Goal: Information Seeking & Learning: Learn about a topic

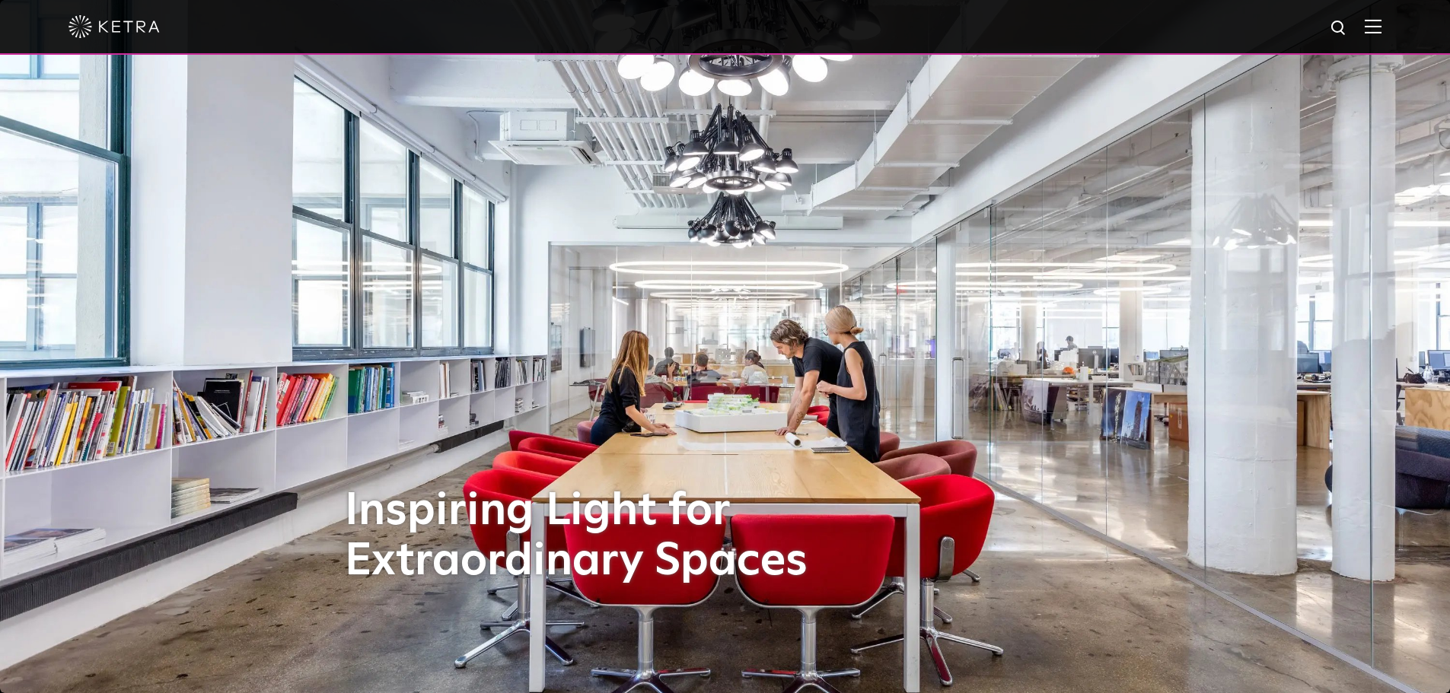
click at [1381, 30] on img at bounding box center [1373, 26] width 17 height 14
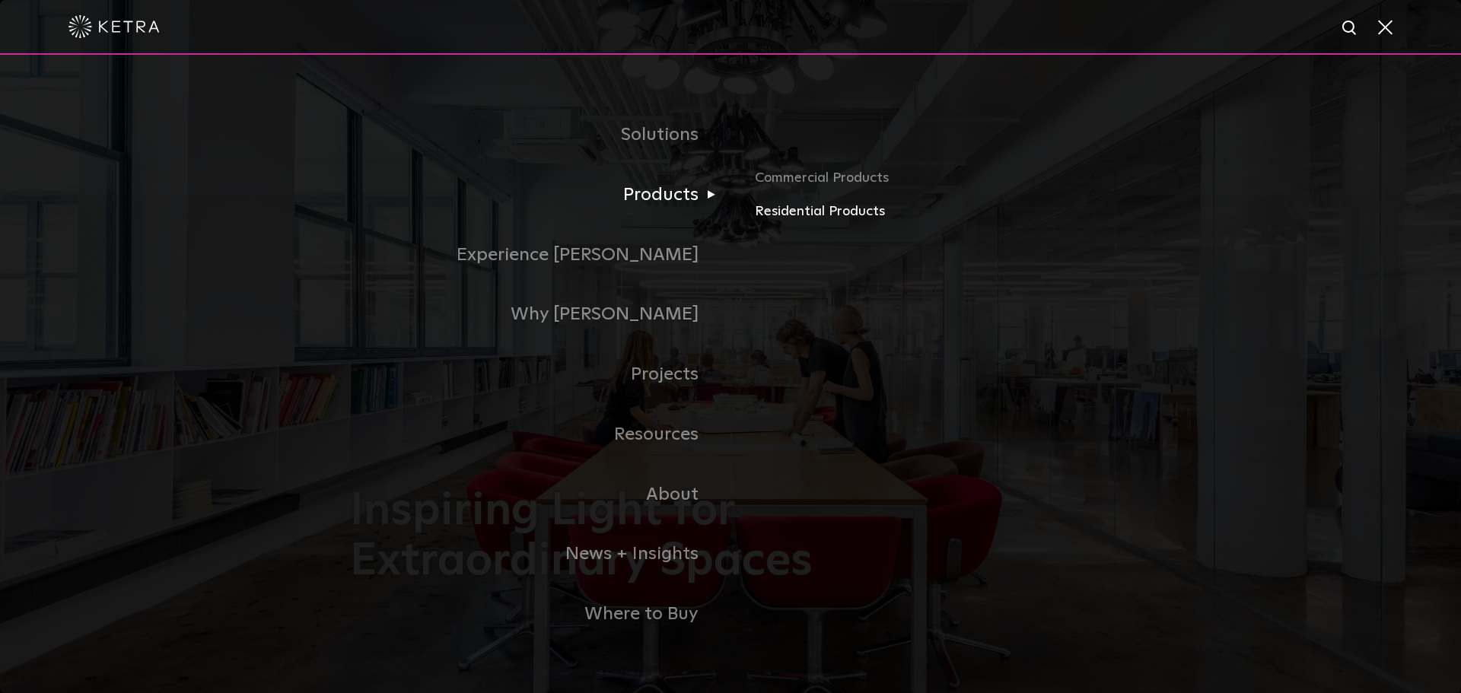
click at [794, 209] on link "Residential Products" at bounding box center [933, 212] width 356 height 22
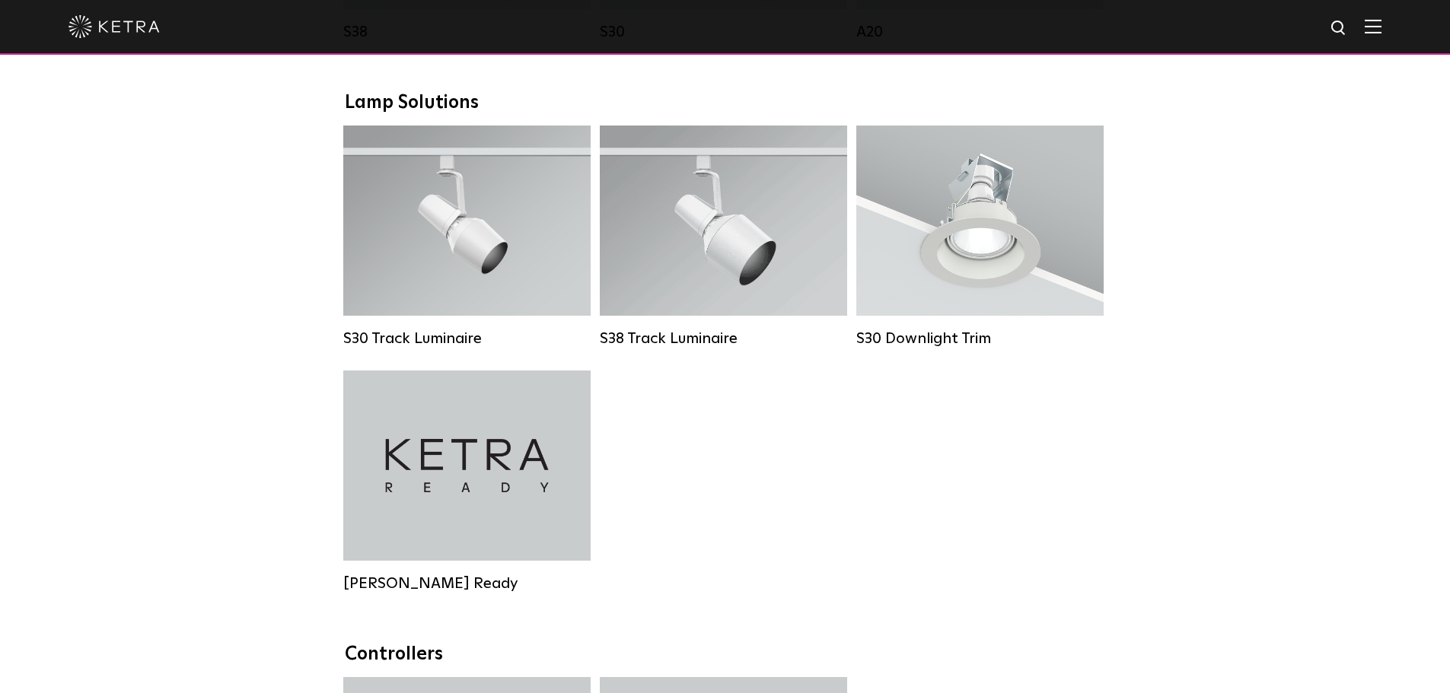
scroll to position [1142, 0]
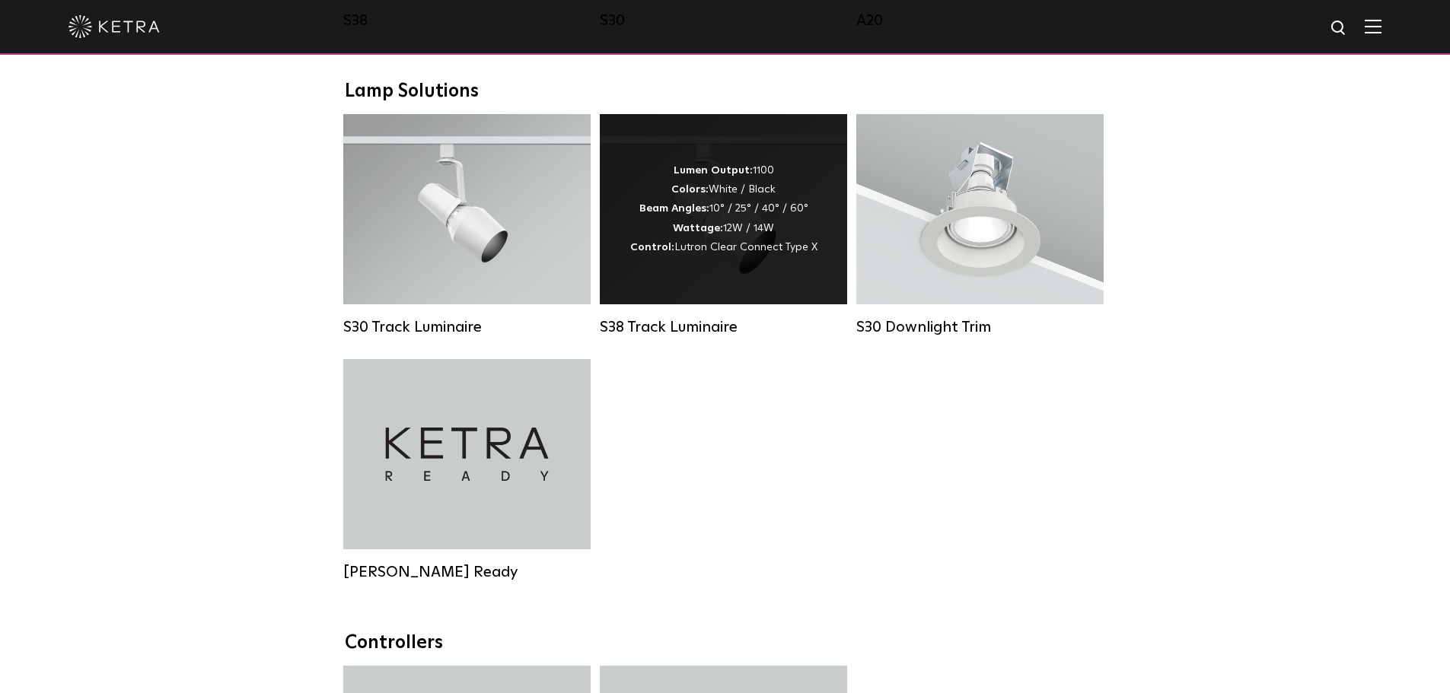
click at [702, 253] on span "Lutron Clear Connect Type X" at bounding box center [745, 247] width 143 height 11
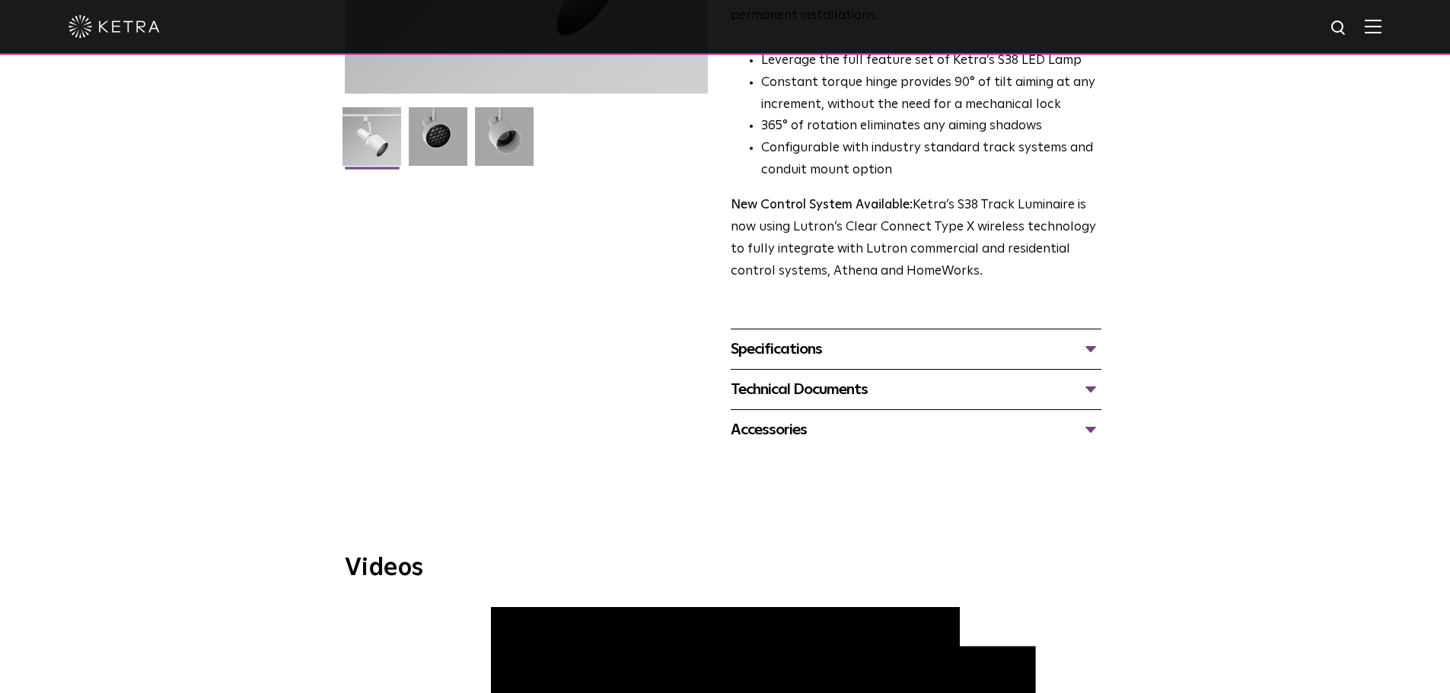
scroll to position [457, 0]
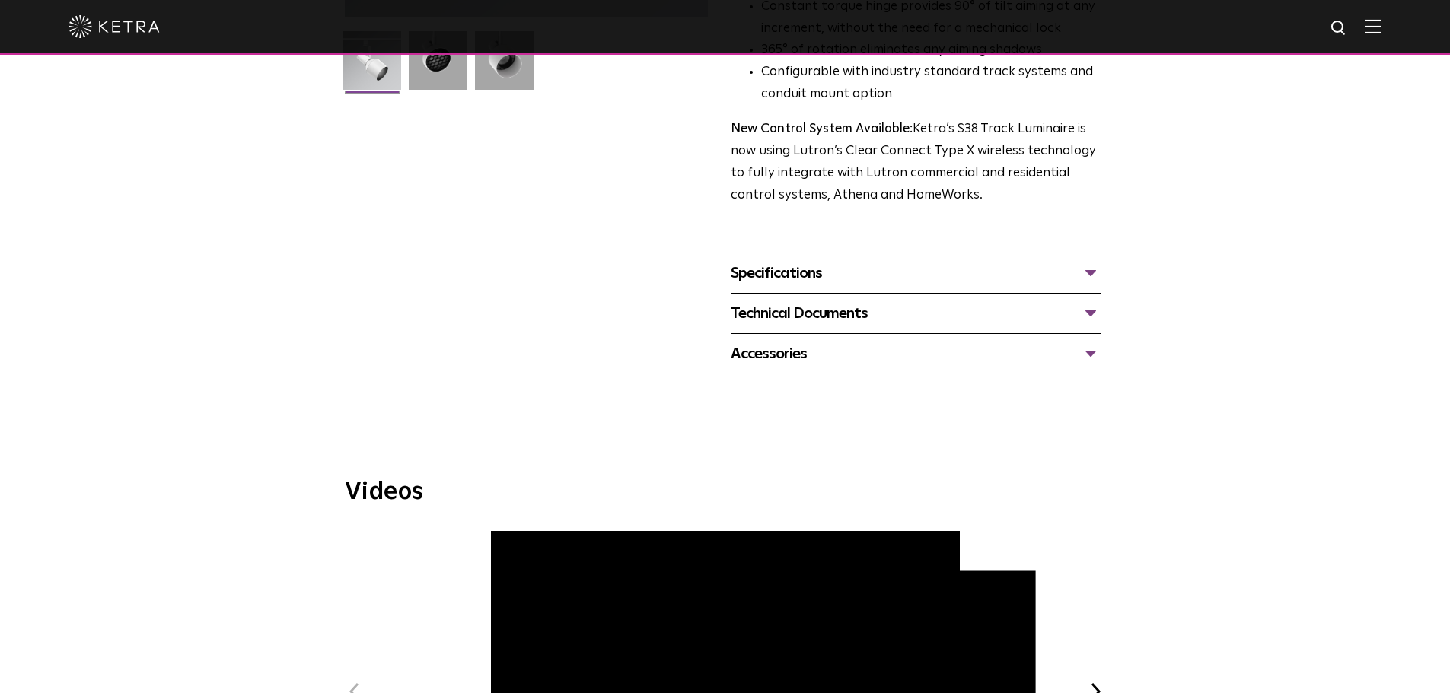
click at [1085, 261] on div "Specifications" at bounding box center [916, 273] width 371 height 24
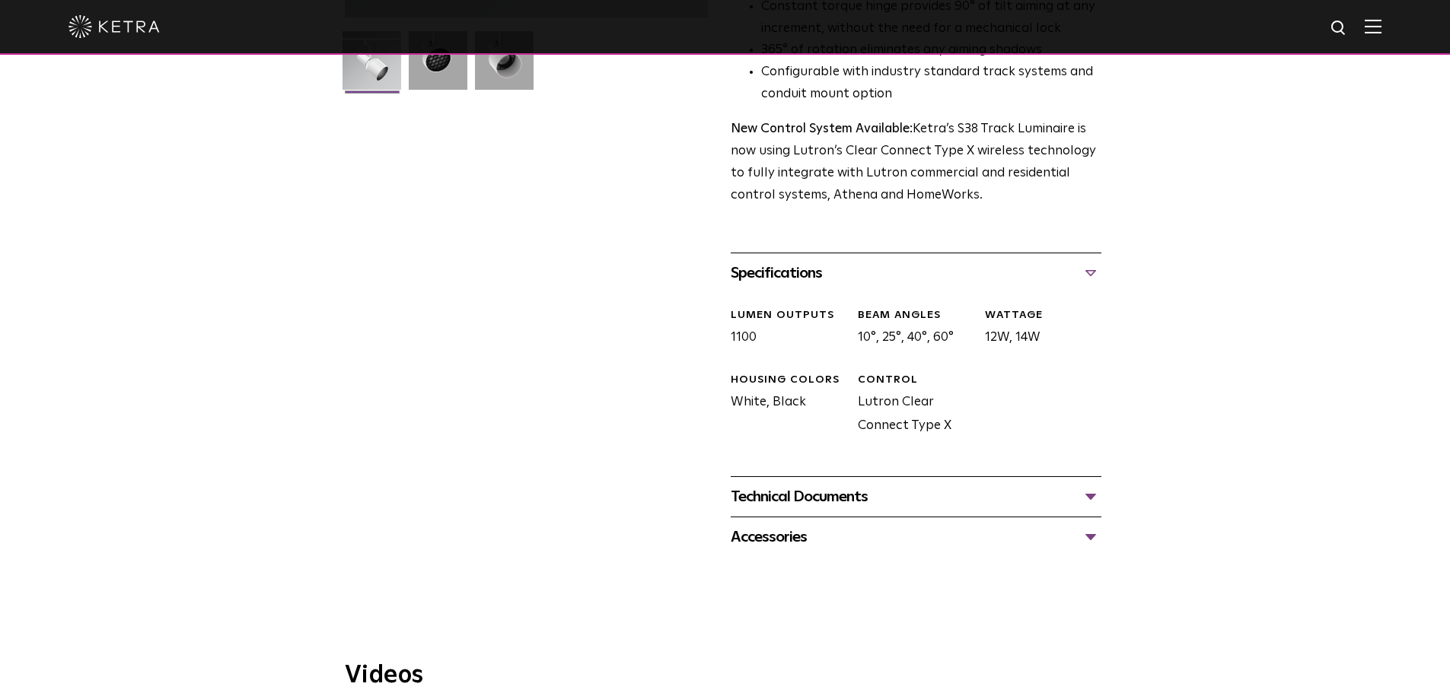
click at [1095, 485] on div "Technical Documents" at bounding box center [916, 497] width 371 height 24
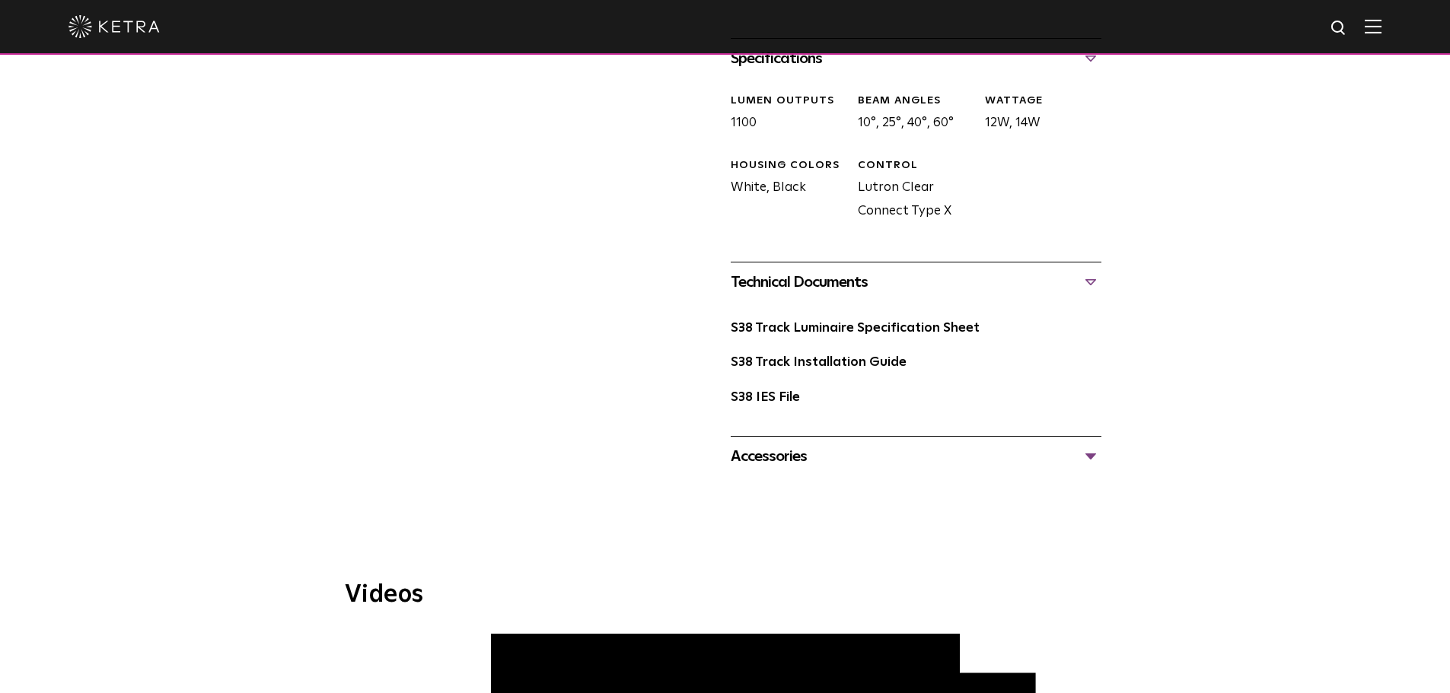
scroll to position [685, 0]
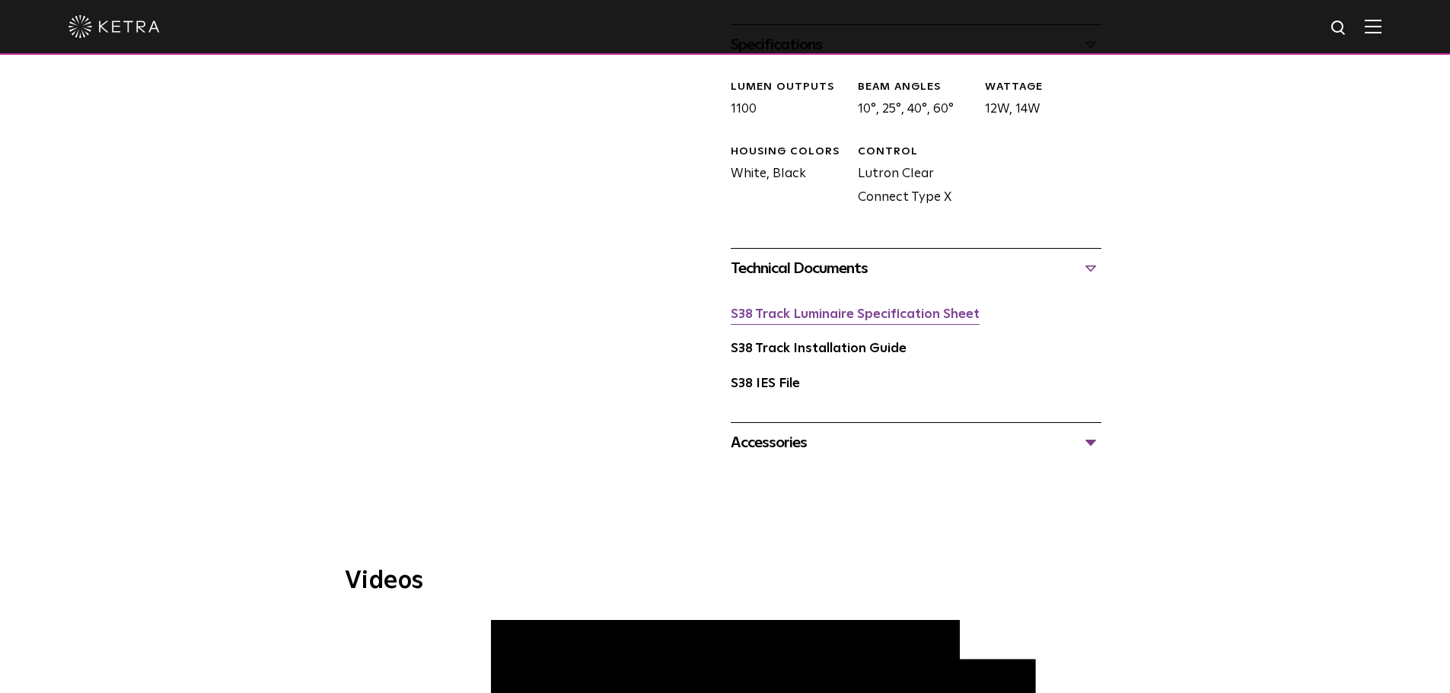
click at [907, 308] on link "S38 Track Luminaire Specification Sheet" at bounding box center [855, 314] width 249 height 13
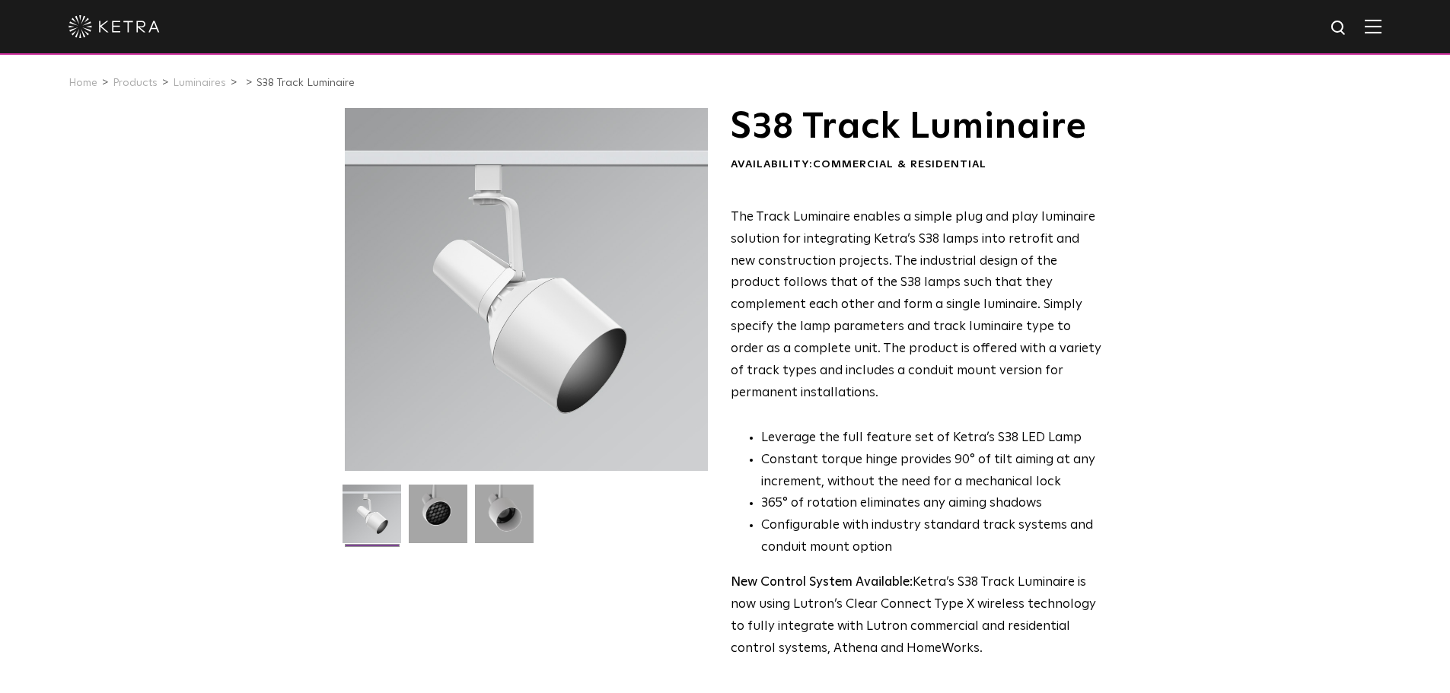
scroll to position [0, 0]
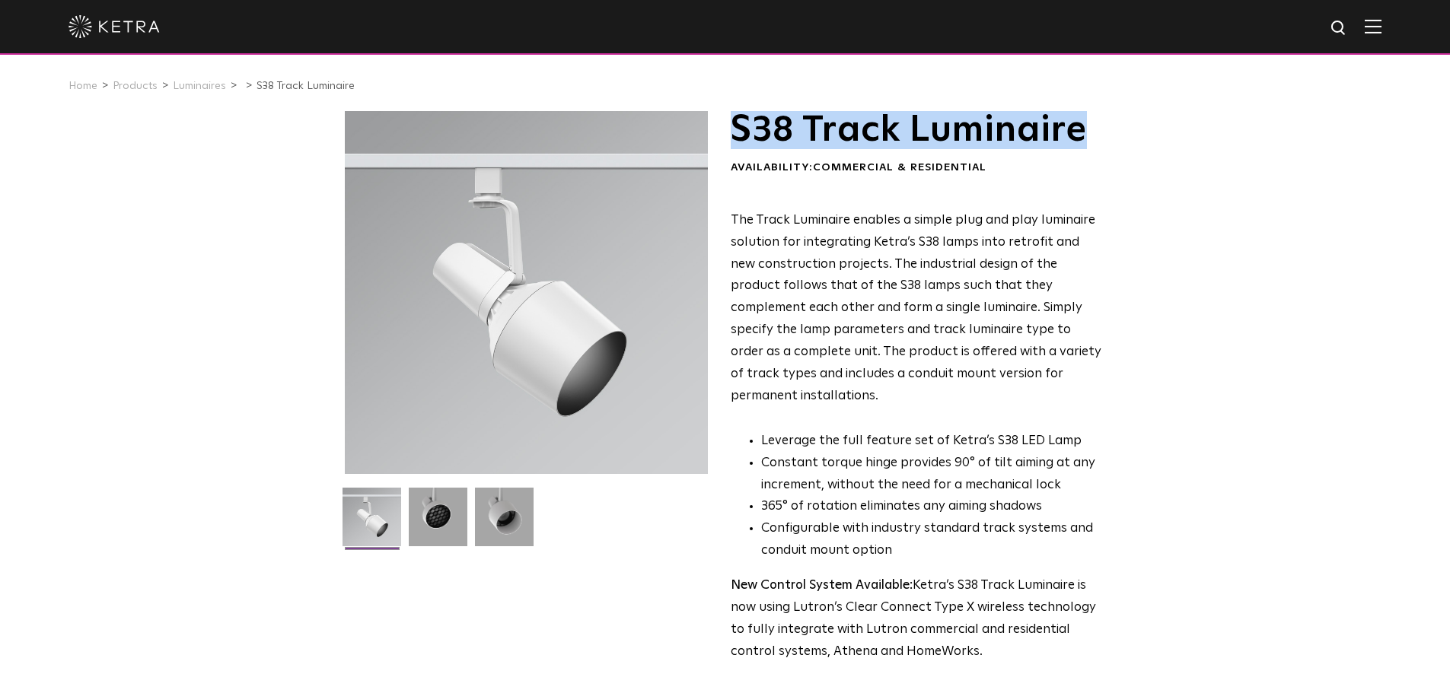
drag, startPoint x: 1091, startPoint y: 140, endPoint x: 739, endPoint y: 136, distance: 351.6
click at [739, 136] on h1 "S38 Track Luminaire" at bounding box center [916, 130] width 371 height 38
copy h1 "S38 Track Luminaire"
